Goal: Task Accomplishment & Management: Use online tool/utility

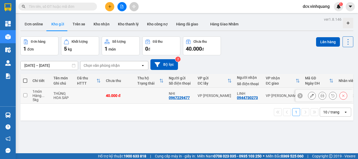
click at [97, 92] on td at bounding box center [88, 96] width 29 height 16
checkbox input "true"
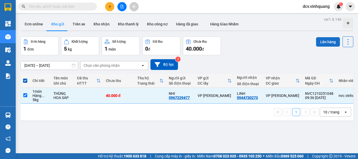
click at [322, 43] on button "Lên hàng" at bounding box center [328, 41] width 24 height 9
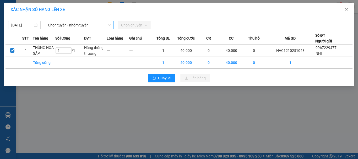
click at [87, 24] on span "Chọn tuyến - nhóm tuyến" at bounding box center [79, 25] width 63 height 8
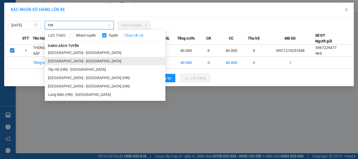
type input "HN"
click at [69, 59] on li "Hà Nội - Thanh Hóa" at bounding box center [105, 61] width 120 height 8
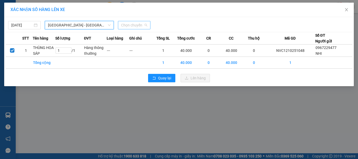
click at [130, 26] on span "Chọn chuyến" at bounding box center [134, 25] width 26 height 8
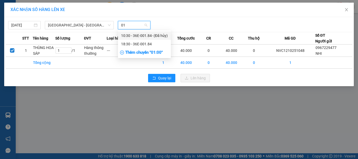
type input "0"
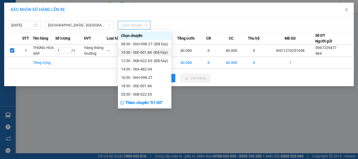
click at [87, 24] on span "Hà Nội - Thanh Hóa" at bounding box center [79, 25] width 63 height 8
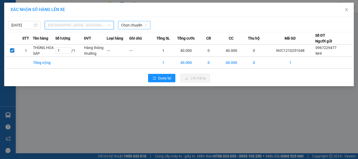
click at [70, 24] on span "Hà Nội - Thanh Hóa" at bounding box center [79, 25] width 63 height 8
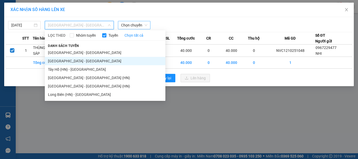
click at [69, 70] on li "Tây Hồ (HN) - Thanh Hóa" at bounding box center [105, 69] width 120 height 8
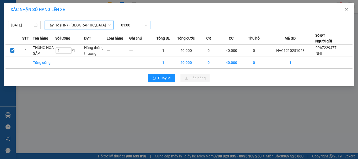
click at [142, 23] on span "01:00" at bounding box center [134, 25] width 26 height 8
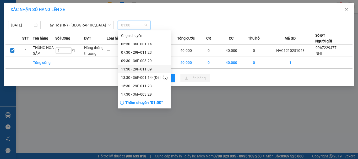
click at [146, 70] on div "11:30 - 29F-011.09" at bounding box center [144, 69] width 47 height 6
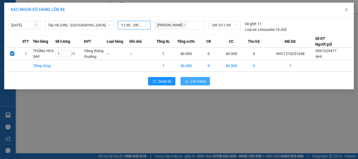
click at [197, 81] on span "Lên hàng" at bounding box center [197, 81] width 15 height 6
